Goal: Transaction & Acquisition: Purchase product/service

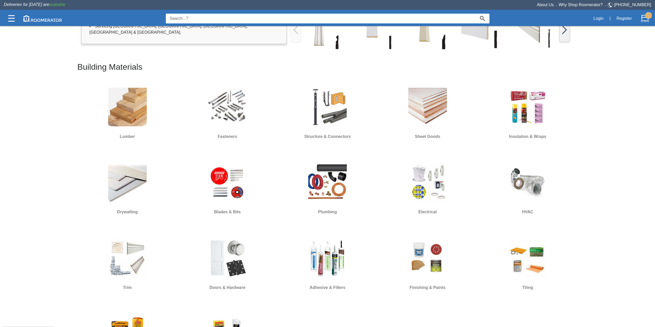
scroll to position [189, 0]
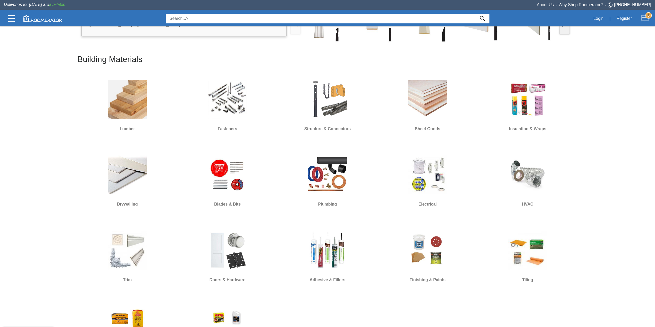
click at [138, 189] on img at bounding box center [127, 175] width 39 height 39
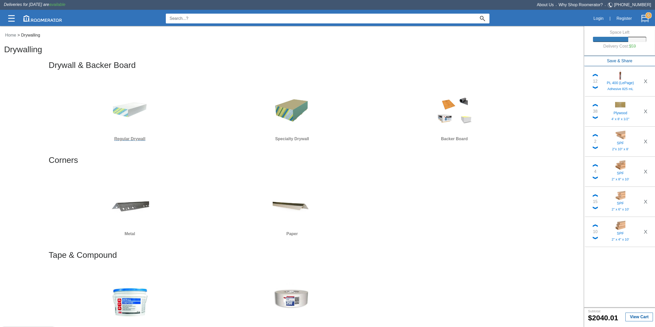
click at [135, 111] on img at bounding box center [129, 109] width 39 height 39
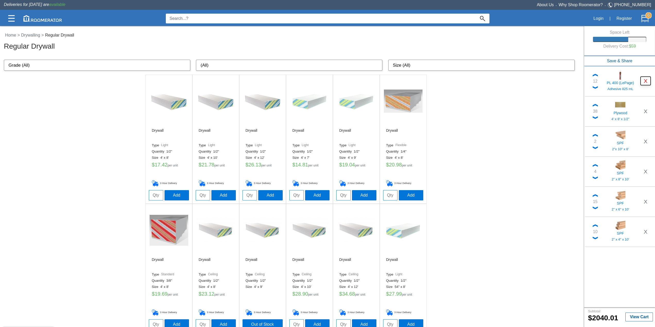
click at [645, 80] on button "X" at bounding box center [646, 81] width 10 height 8
click at [645, 107] on button "X" at bounding box center [646, 111] width 10 height 8
click at [645, 80] on button "X" at bounding box center [646, 81] width 10 height 8
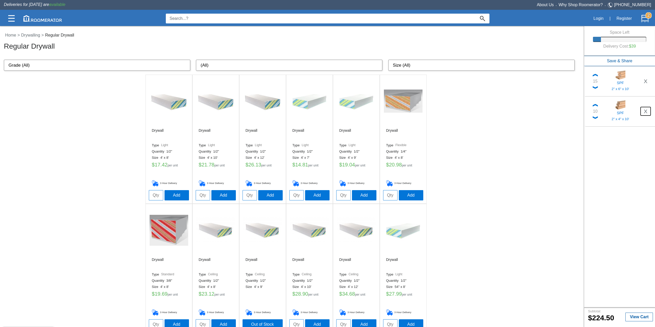
click at [645, 107] on button "X" at bounding box center [646, 111] width 10 height 8
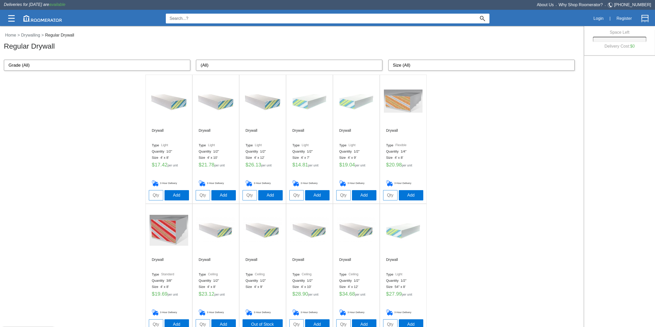
click at [250, 196] on input "tel" at bounding box center [250, 195] width 14 height 10
type input "5"
click at [268, 194] on button "Add" at bounding box center [270, 195] width 24 height 10
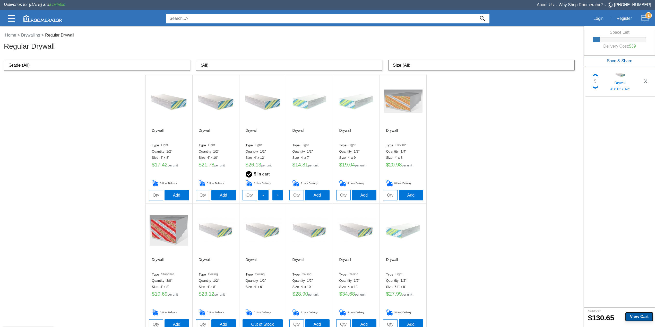
click at [644, 316] on b "View Cart" at bounding box center [639, 317] width 19 height 4
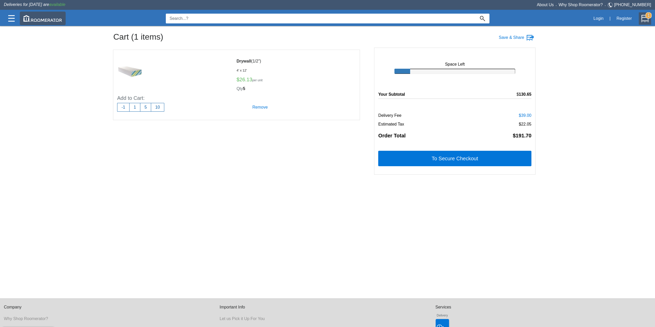
click at [41, 20] on img at bounding box center [42, 18] width 39 height 6
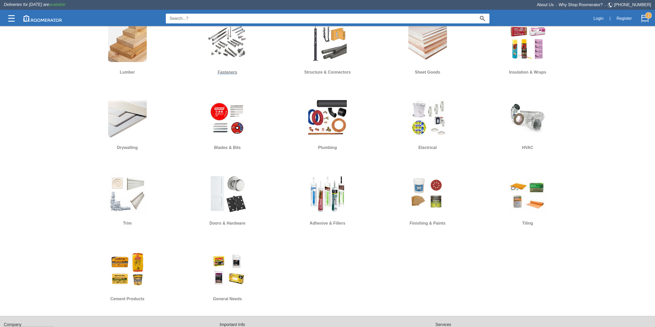
scroll to position [303, 0]
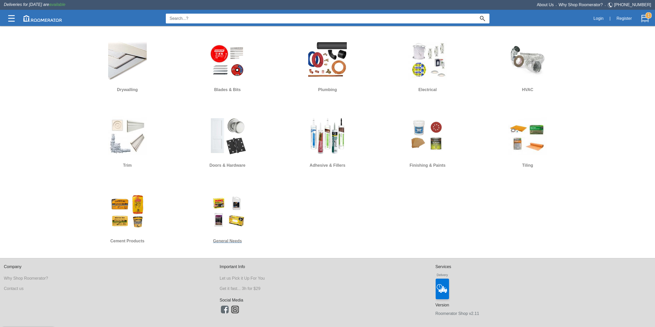
click at [237, 210] on img at bounding box center [227, 211] width 39 height 39
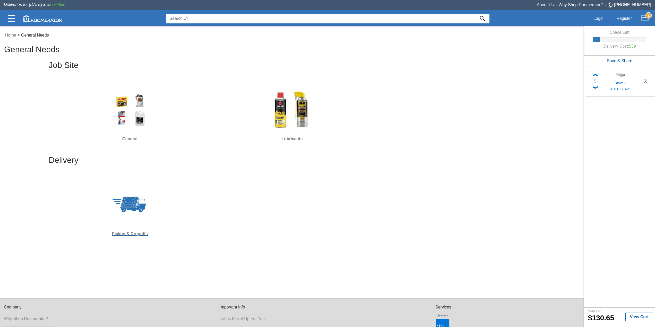
click at [141, 204] on img at bounding box center [129, 204] width 39 height 39
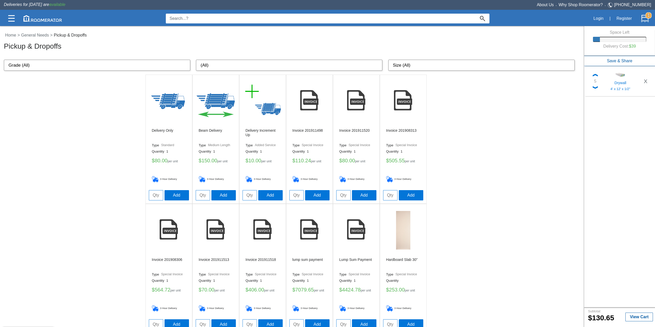
click at [254, 194] on input "tel" at bounding box center [250, 195] width 14 height 10
type input "2"
click at [271, 196] on button "Add" at bounding box center [270, 195] width 24 height 10
click at [635, 312] on div "Subtotal: $ 150.65 View Cart" at bounding box center [619, 317] width 71 height 18
click at [638, 316] on b "View Cart" at bounding box center [639, 317] width 19 height 4
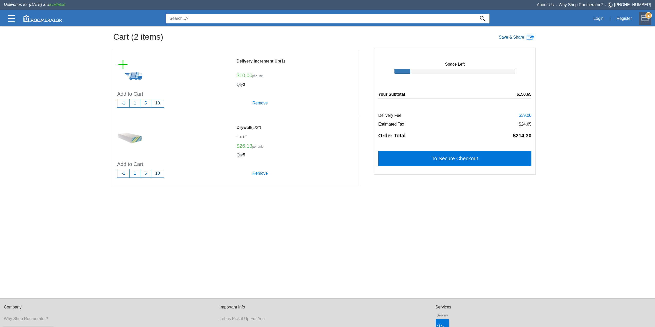
click at [511, 39] on label "Save & Share" at bounding box center [511, 37] width 25 height 6
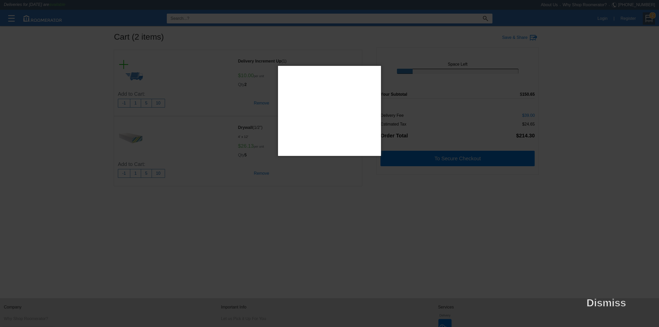
click at [96, 170] on div at bounding box center [329, 163] width 659 height 327
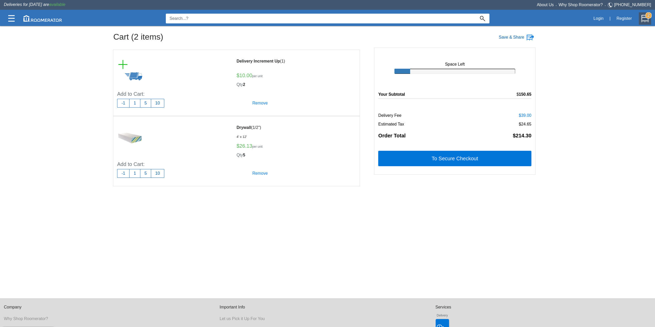
click at [518, 40] on label "Save & Share" at bounding box center [511, 37] width 25 height 6
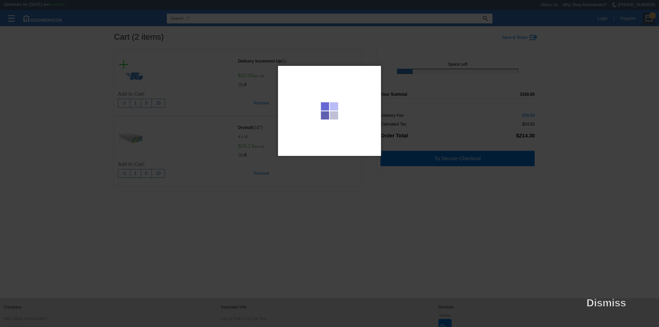
click at [329, 220] on div at bounding box center [329, 163] width 659 height 327
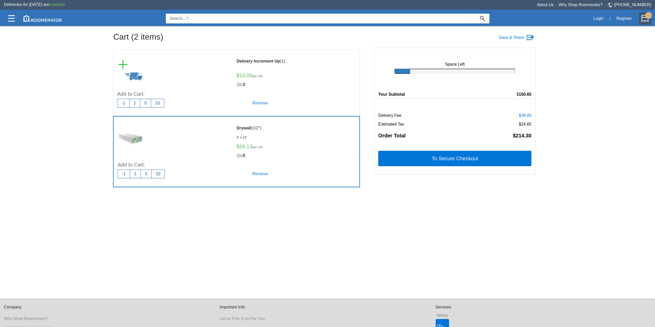
click at [150, 143] on div at bounding box center [175, 138] width 115 height 34
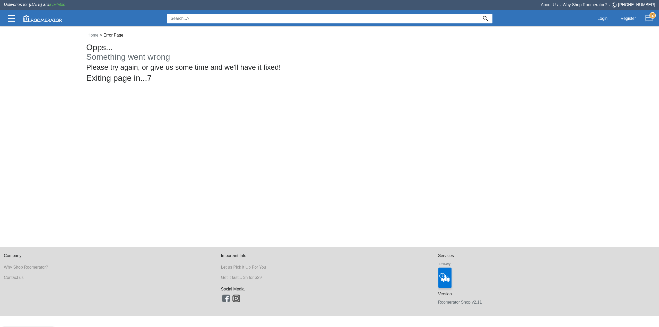
click at [41, 111] on div "Home > Error Page Opps... Something went wrong Please try again, or give us som…" at bounding box center [329, 123] width 659 height 247
